Goal: Task Accomplishment & Management: Complete application form

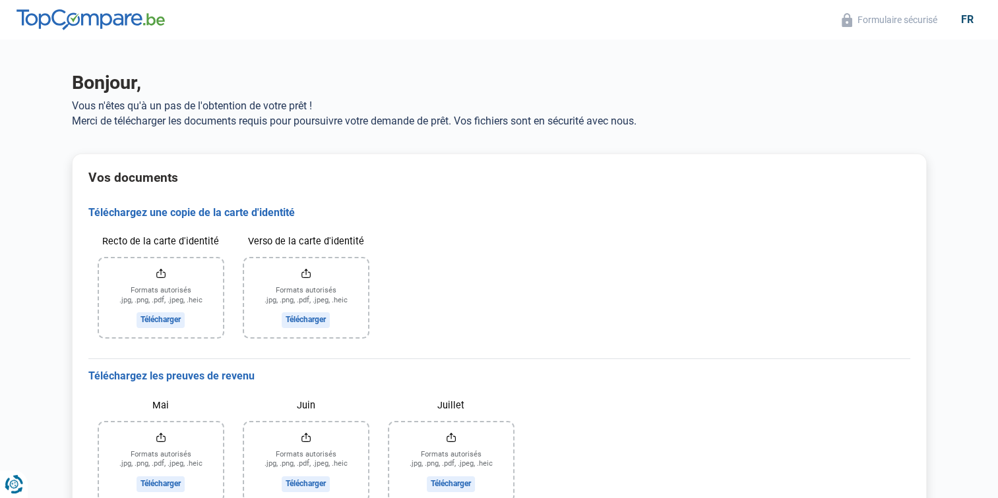
click at [171, 317] on input "Recto de la carte d'identité" at bounding box center [161, 297] width 124 height 79
drag, startPoint x: 177, startPoint y: 301, endPoint x: 153, endPoint y: 318, distance: 29.4
click at [153, 318] on input "Recto de la carte d'identité" at bounding box center [161, 297] width 124 height 79
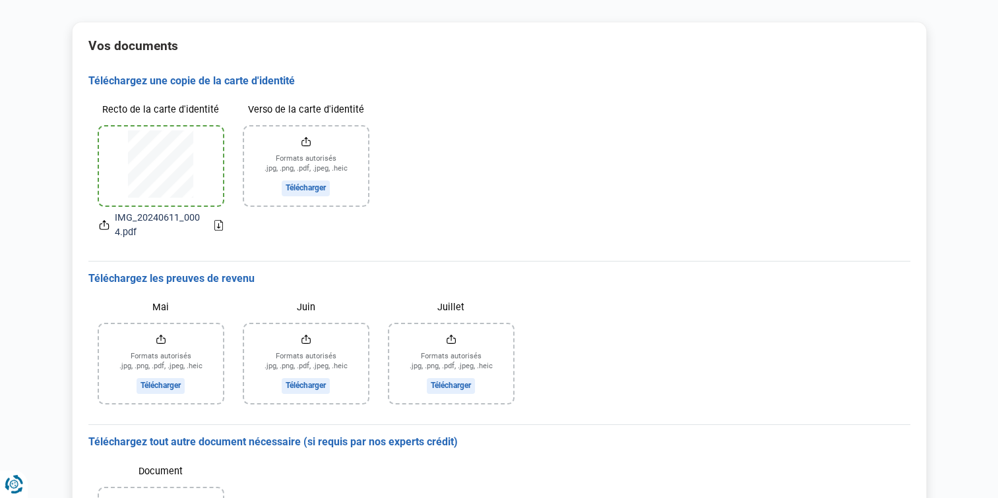
scroll to position [198, 0]
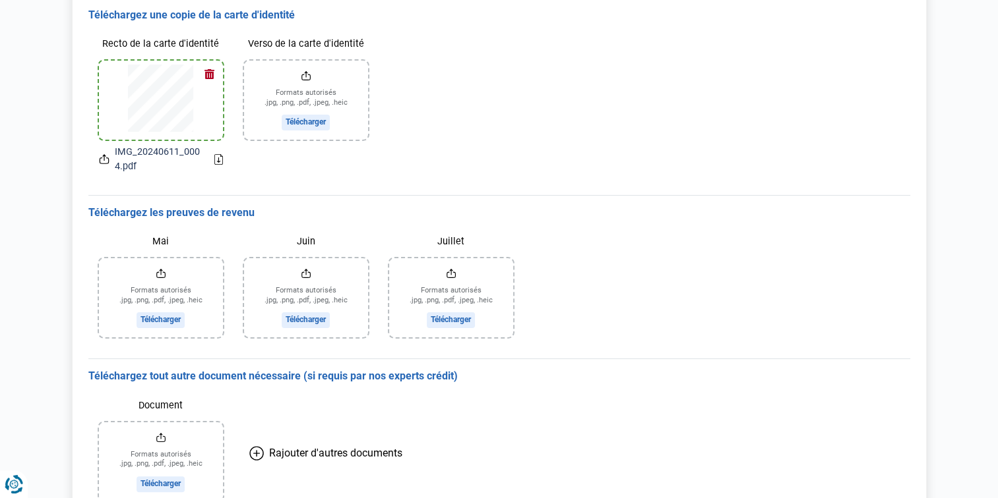
click at [169, 320] on input "Mai" at bounding box center [161, 297] width 124 height 79
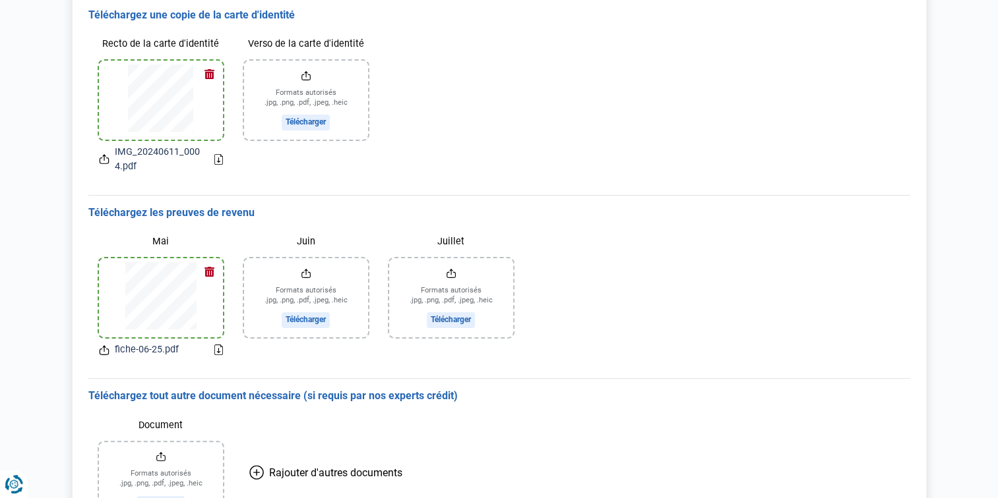
click at [304, 297] on input "Juin" at bounding box center [306, 297] width 124 height 79
click at [442, 319] on input "Juillet" at bounding box center [451, 297] width 124 height 79
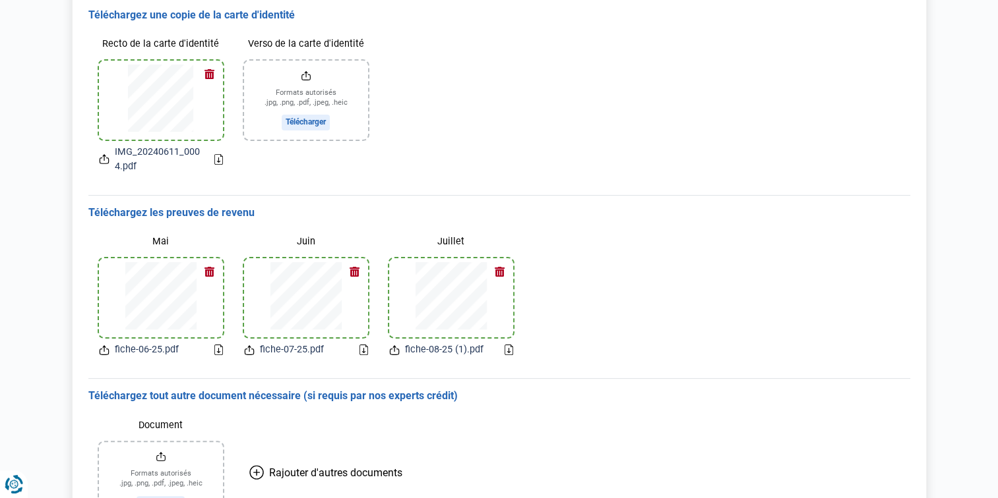
drag, startPoint x: 491, startPoint y: 285, endPoint x: 700, endPoint y: 253, distance: 212.2
click at [700, 253] on div "Mai fiche-06-25.pdf Juin fiche-07-25.pdf Juillet fiche-08-25 (1).pdf" at bounding box center [498, 294] width 821 height 148
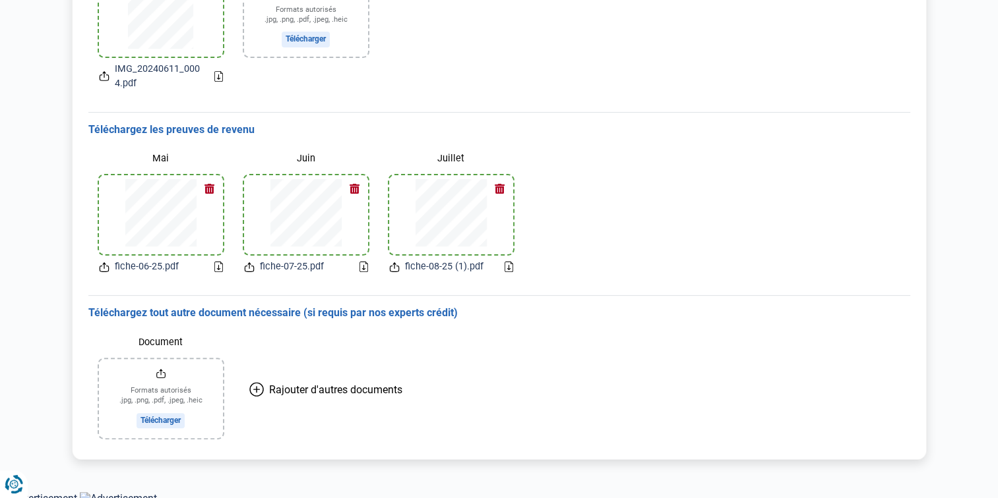
scroll to position [286, 0]
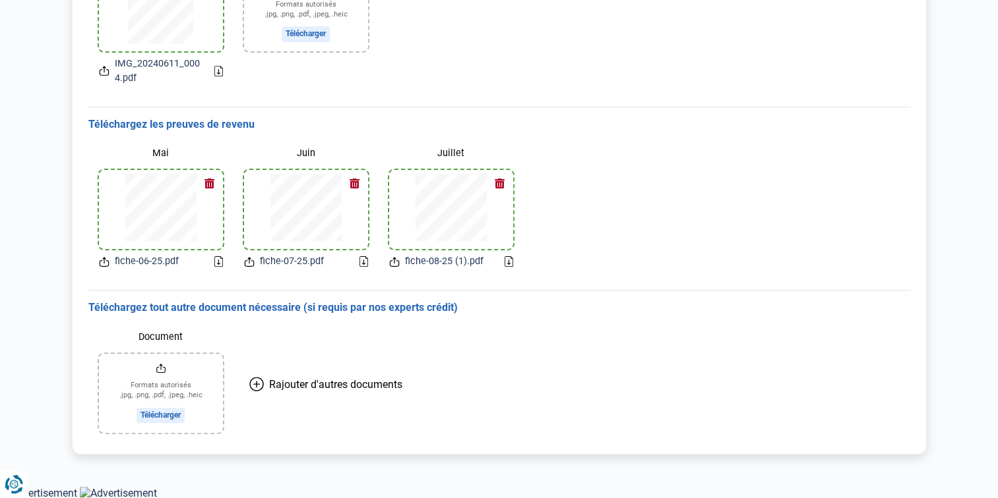
click at [258, 384] on icon at bounding box center [256, 384] width 6 height 0
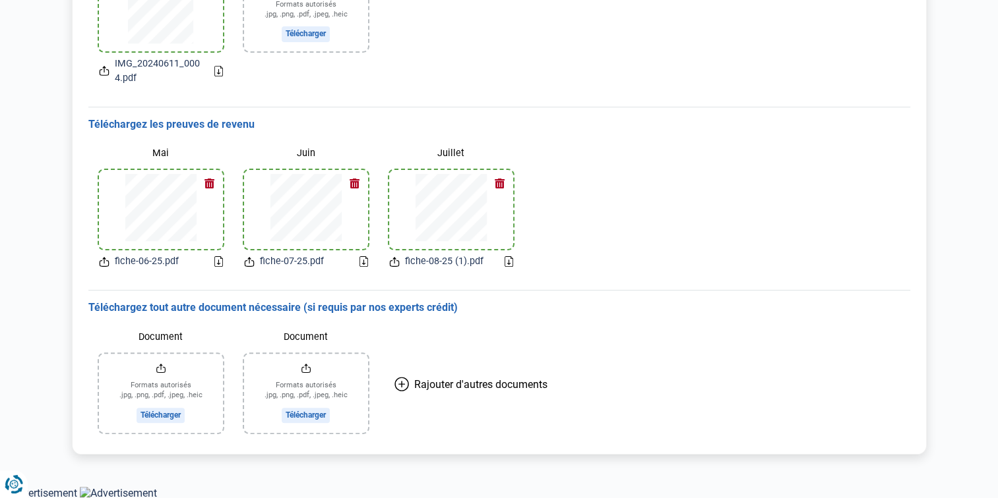
click at [303, 369] on input "Document" at bounding box center [306, 393] width 124 height 79
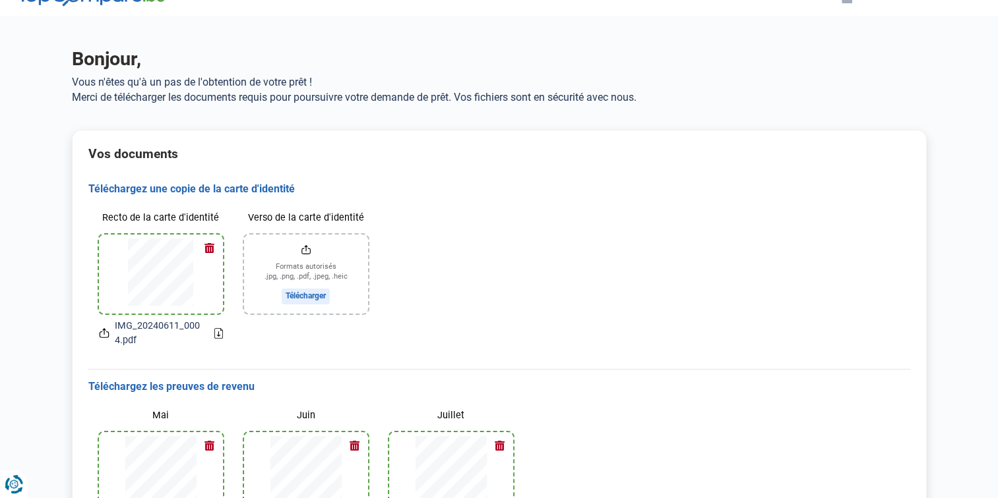
scroll to position [0, 0]
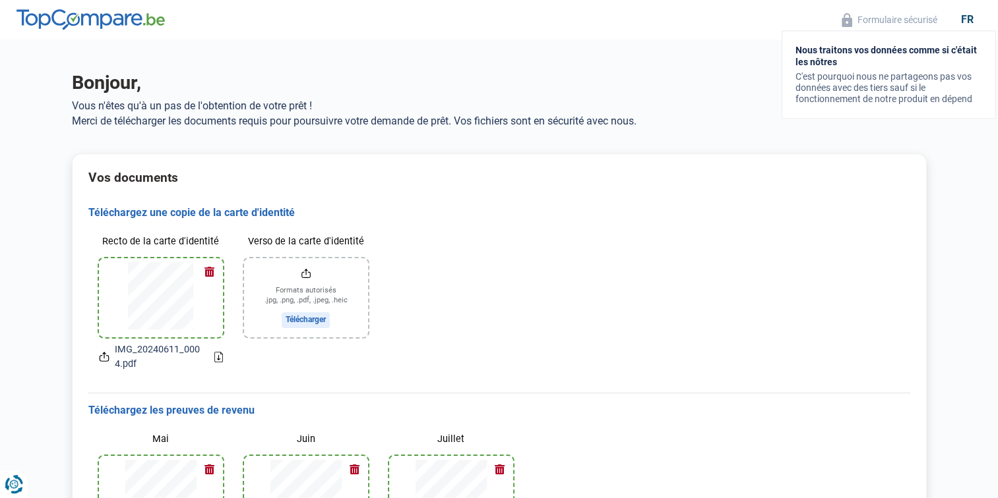
click at [908, 23] on button "Formulaire sécurisé" at bounding box center [889, 20] width 104 height 15
click at [870, 21] on button "Formulaire sécurisé" at bounding box center [889, 20] width 104 height 15
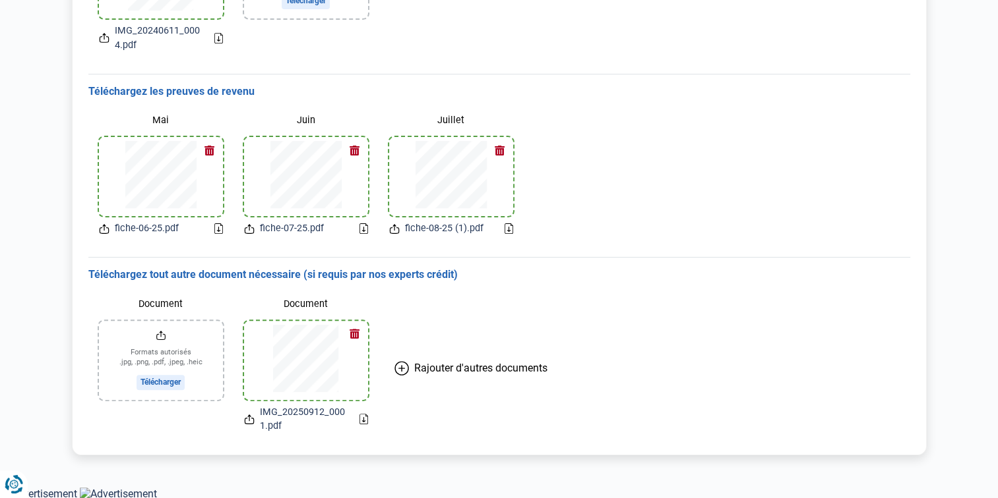
scroll to position [320, 0]
click at [24, 477] on icon "Renew consent" at bounding box center [20, 478] width 26 height 26
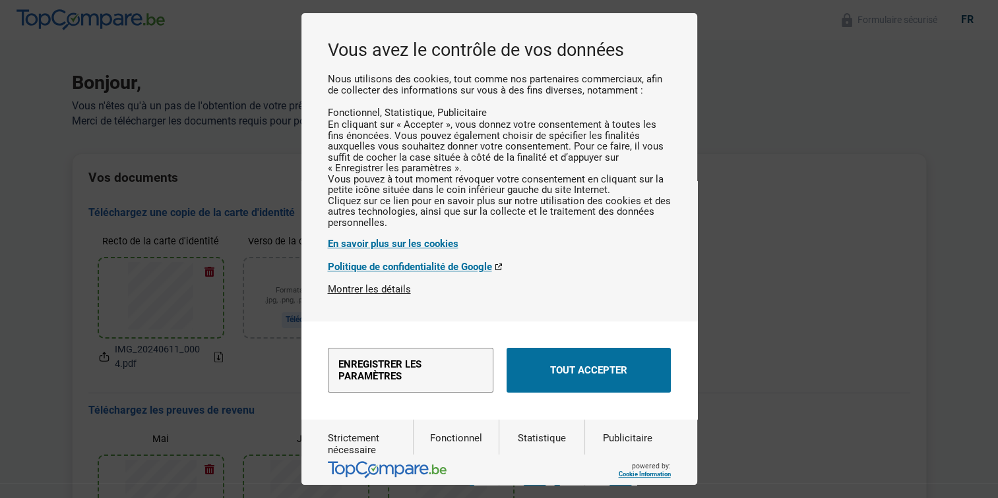
scroll to position [0, 0]
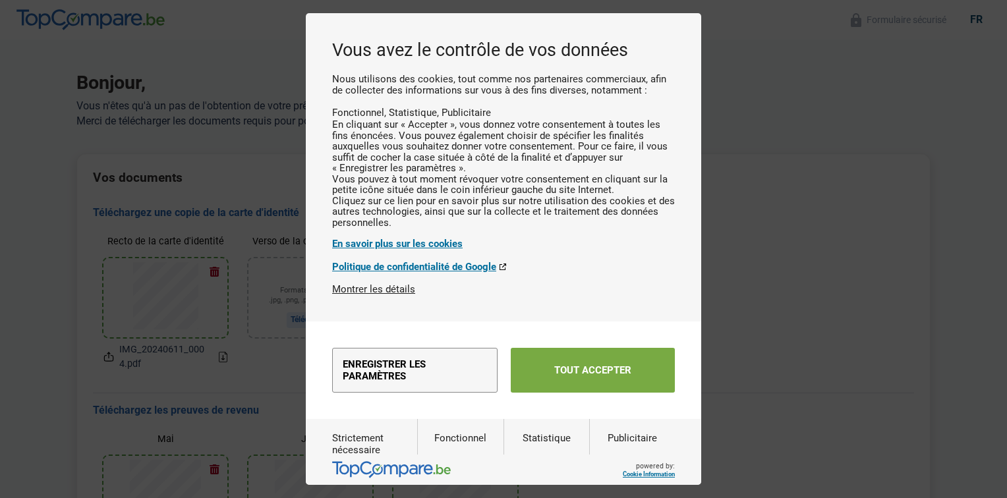
click at [580, 393] on button "Tout accepter" at bounding box center [593, 370] width 164 height 45
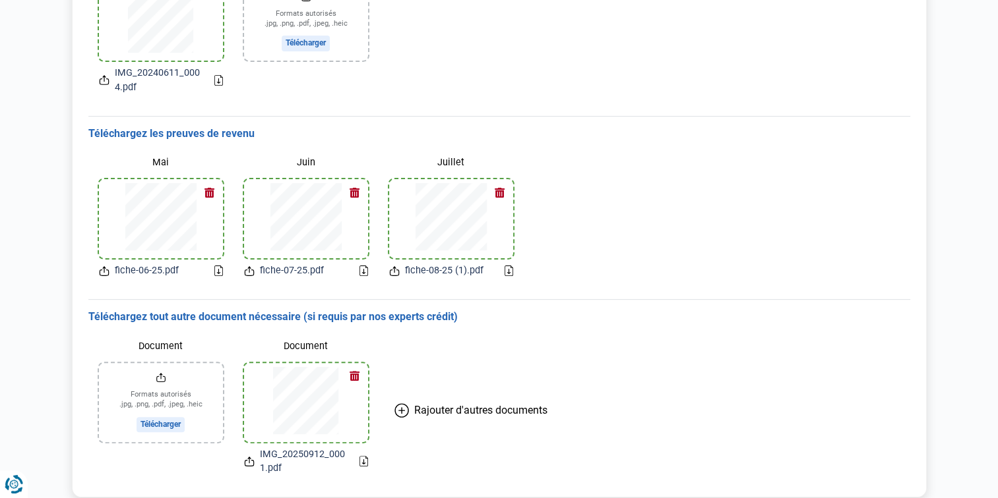
scroll to position [254, 0]
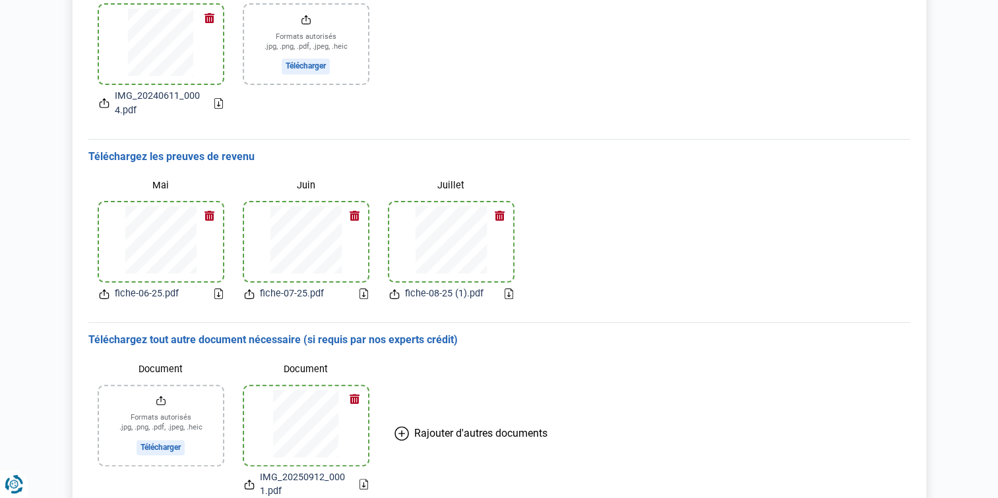
click at [303, 65] on input "Verso de la carte d'identité" at bounding box center [306, 44] width 124 height 79
click at [311, 67] on input "Verso de la carte d'identité" at bounding box center [306, 44] width 124 height 79
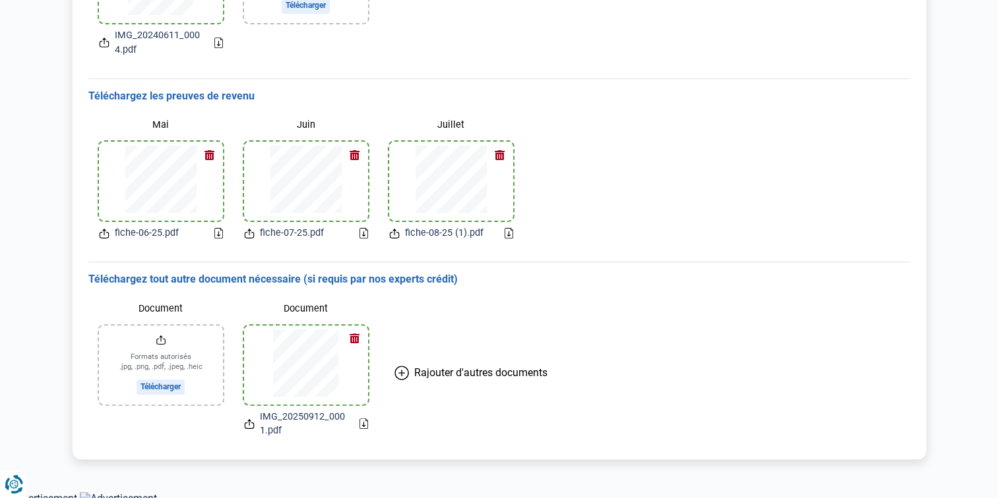
scroll to position [320, 0]
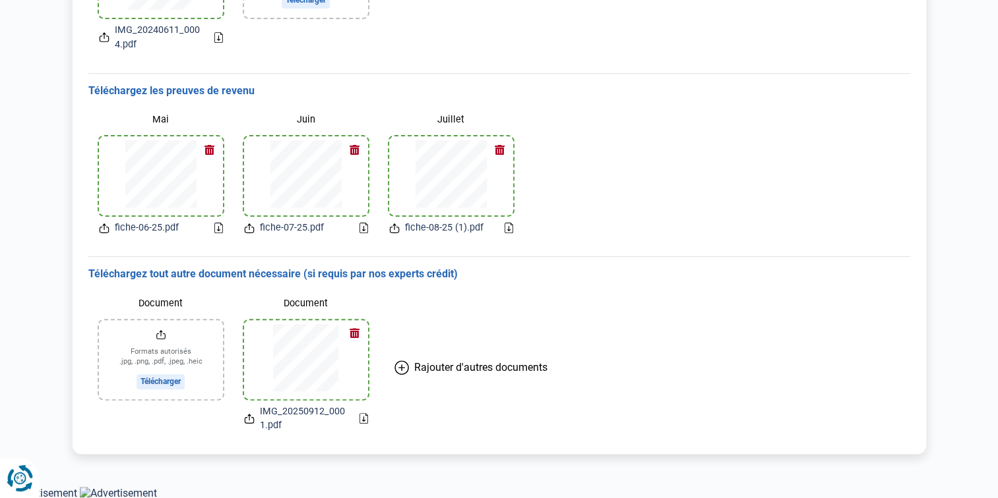
click at [23, 476] on icon "Renew consent" at bounding box center [20, 478] width 26 height 26
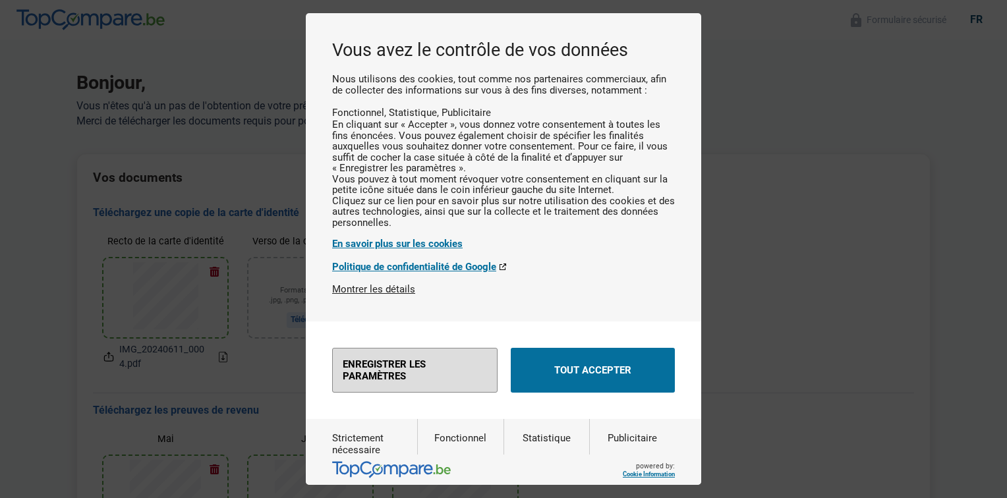
click at [477, 393] on button "Enregistrer les paramètres" at bounding box center [414, 370] width 165 height 45
